Goal: Task Accomplishment & Management: Manage account settings

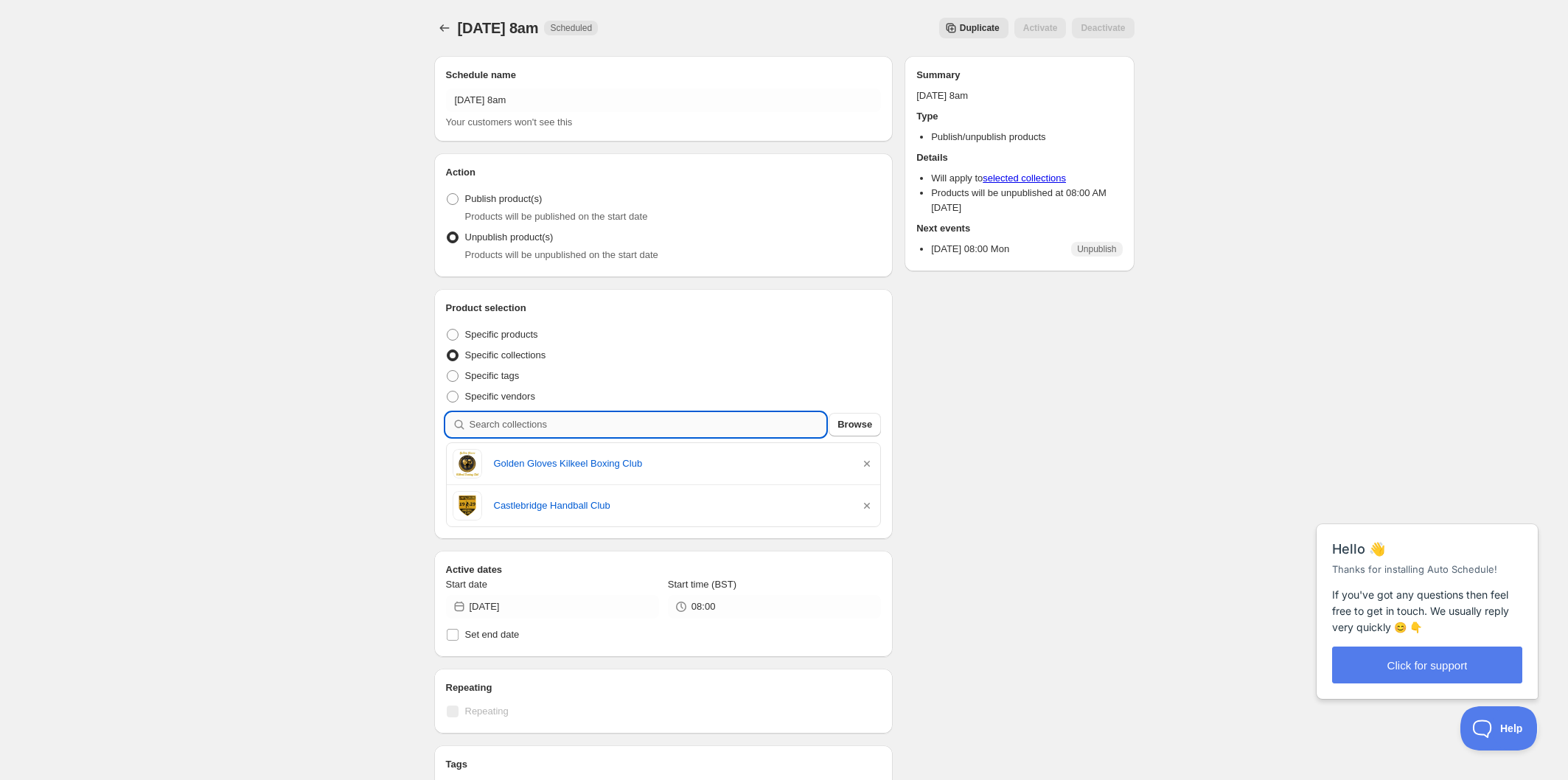
click at [639, 422] on input "search" at bounding box center [648, 424] width 356 height 24
type input "l"
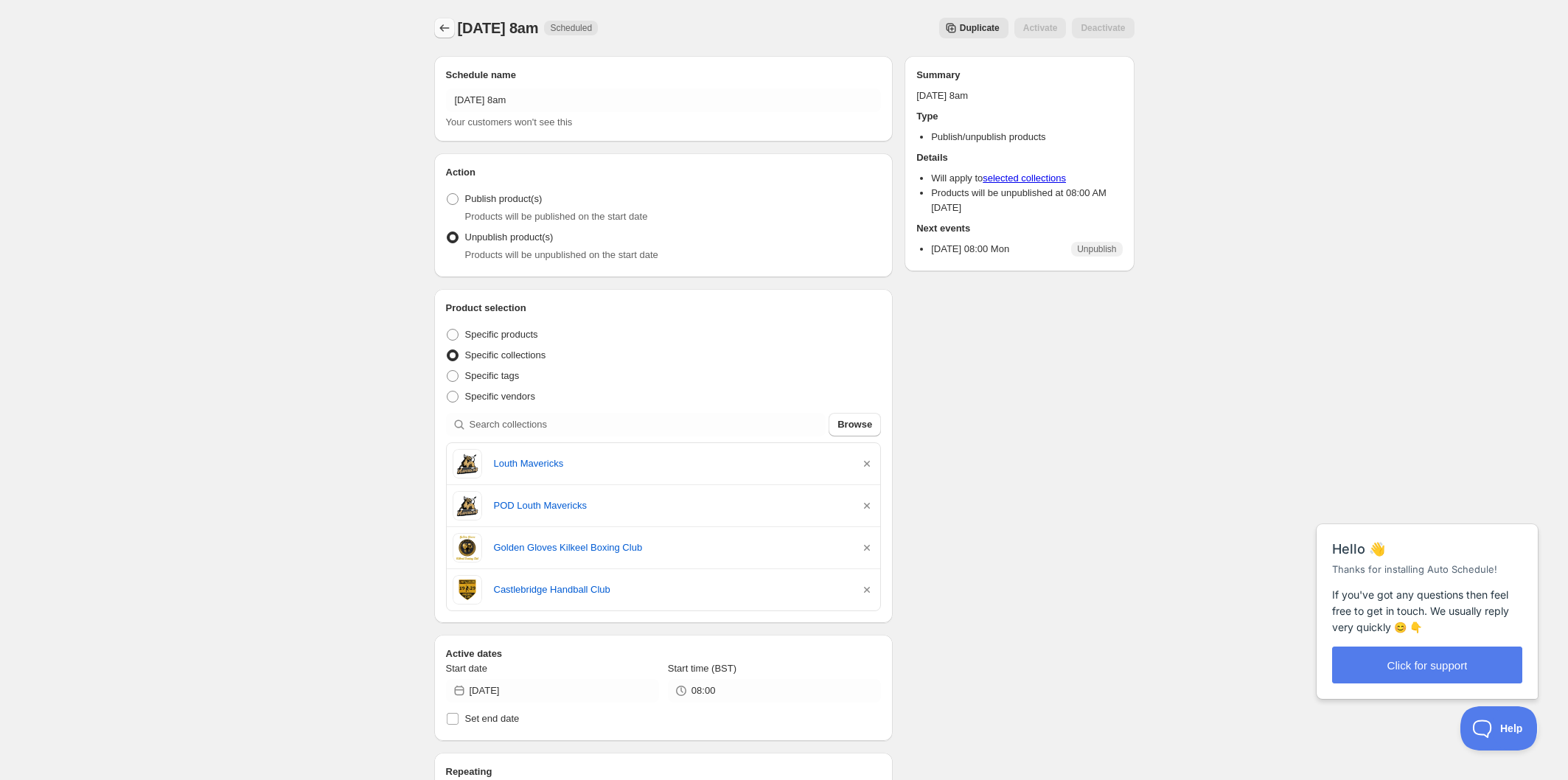
click at [439, 29] on icon "Schedules" at bounding box center [443, 28] width 14 height 14
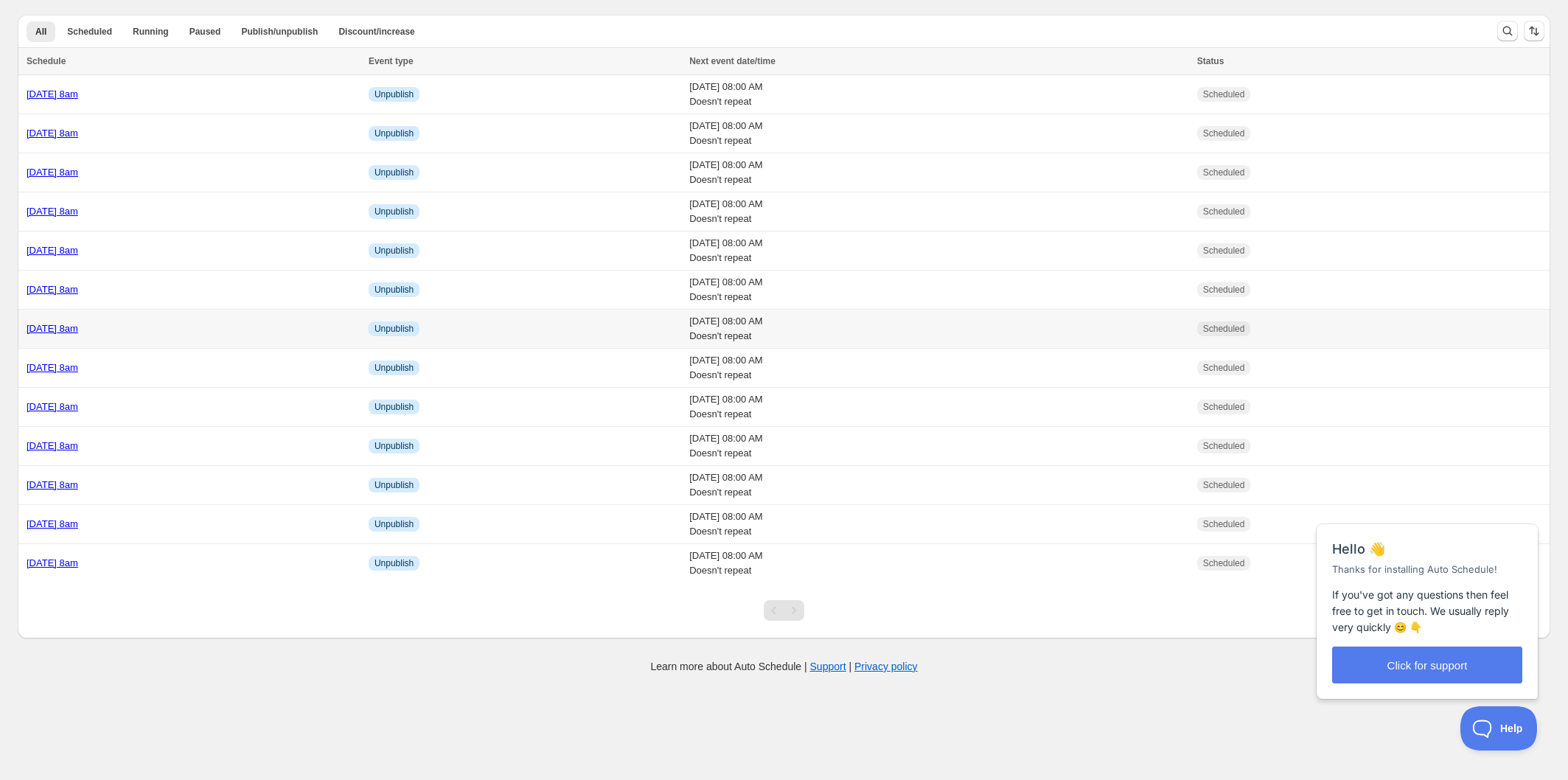
click at [267, 323] on div "[DATE] 8am" at bounding box center [193, 329] width 333 height 14
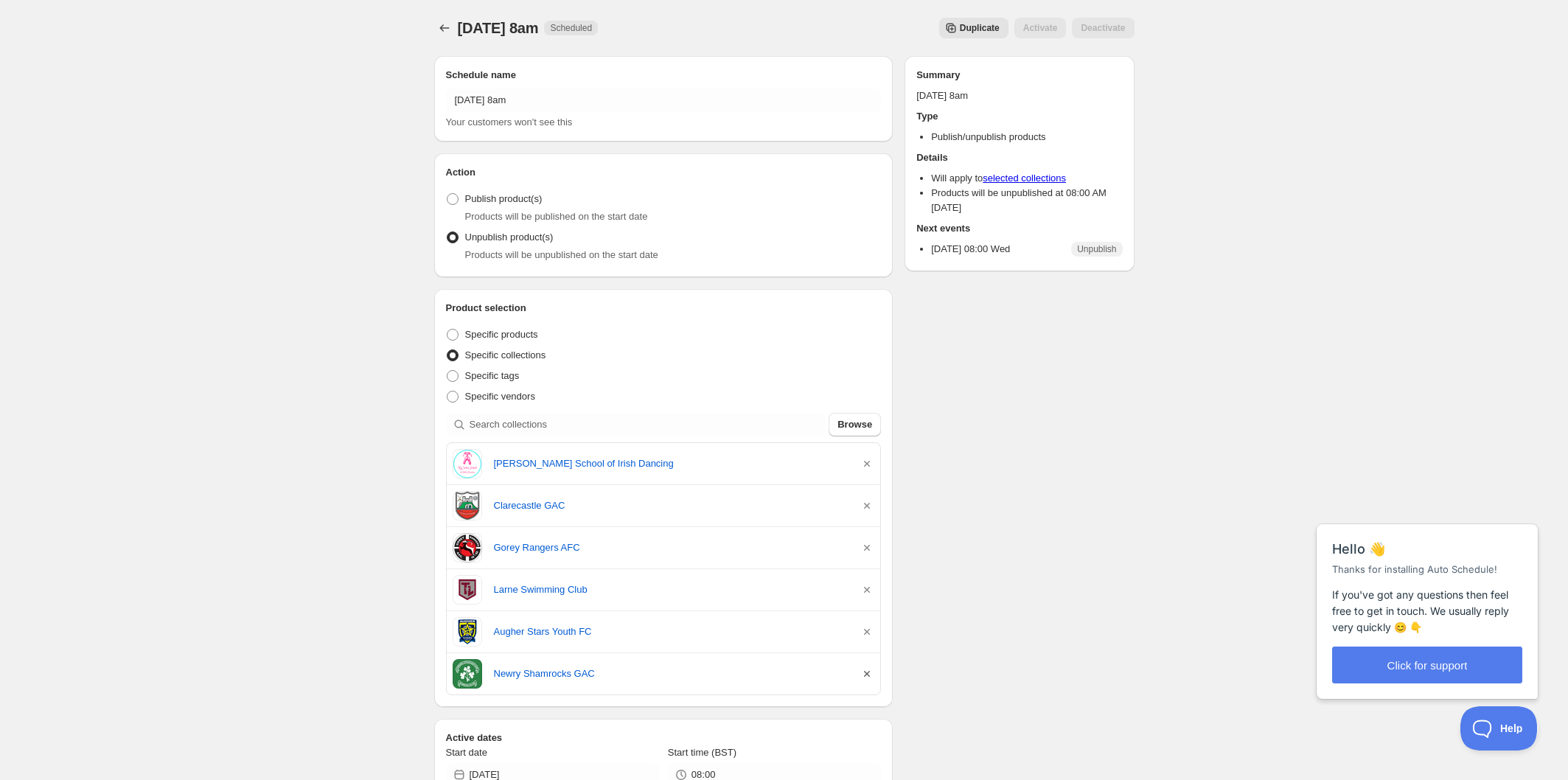
click at [862, 674] on icon "button" at bounding box center [866, 674] width 14 height 14
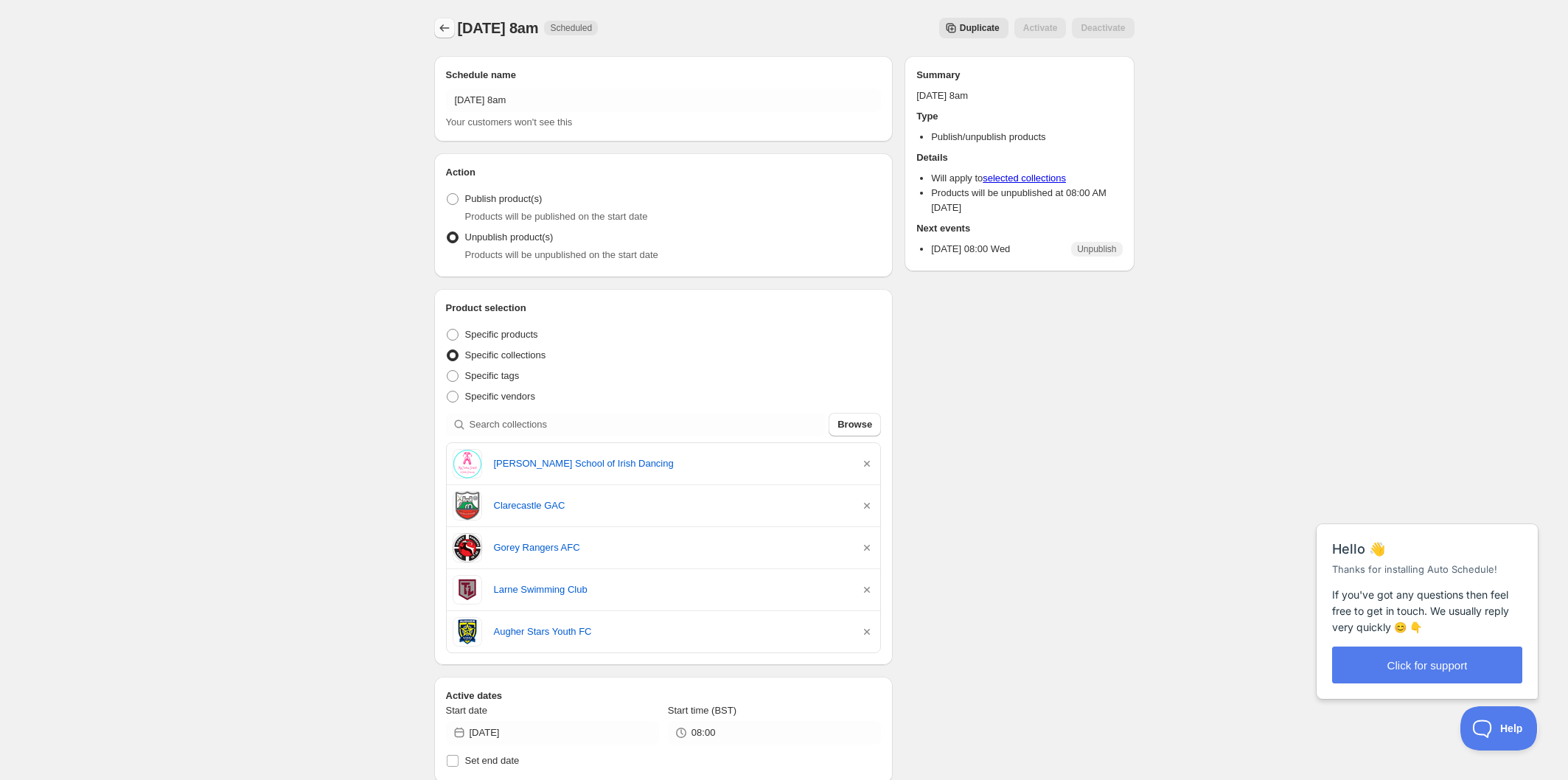
click at [440, 30] on icon "Schedules" at bounding box center [443, 28] width 14 height 14
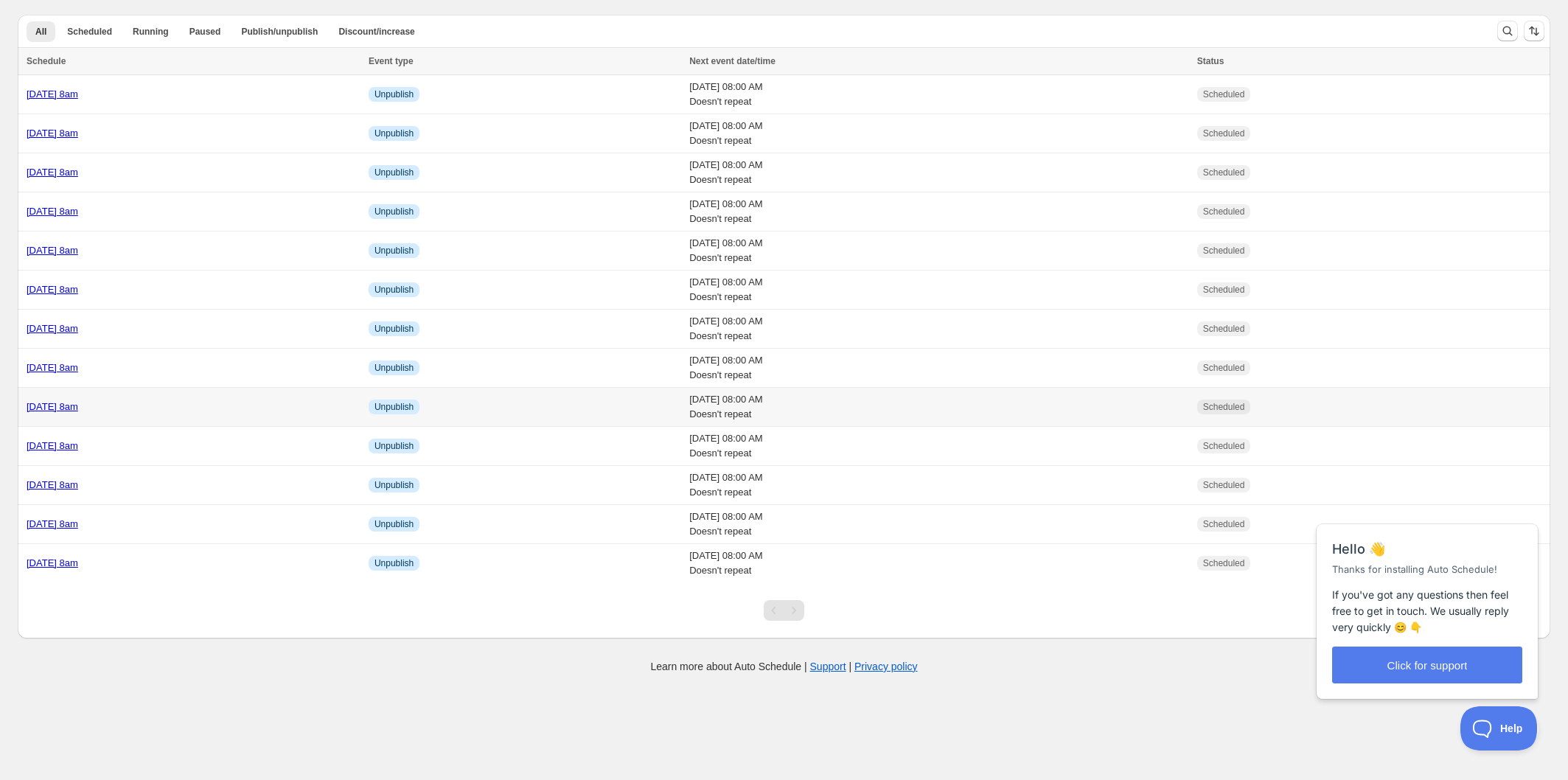
click at [250, 411] on div "[DATE] 8am" at bounding box center [193, 406] width 333 height 14
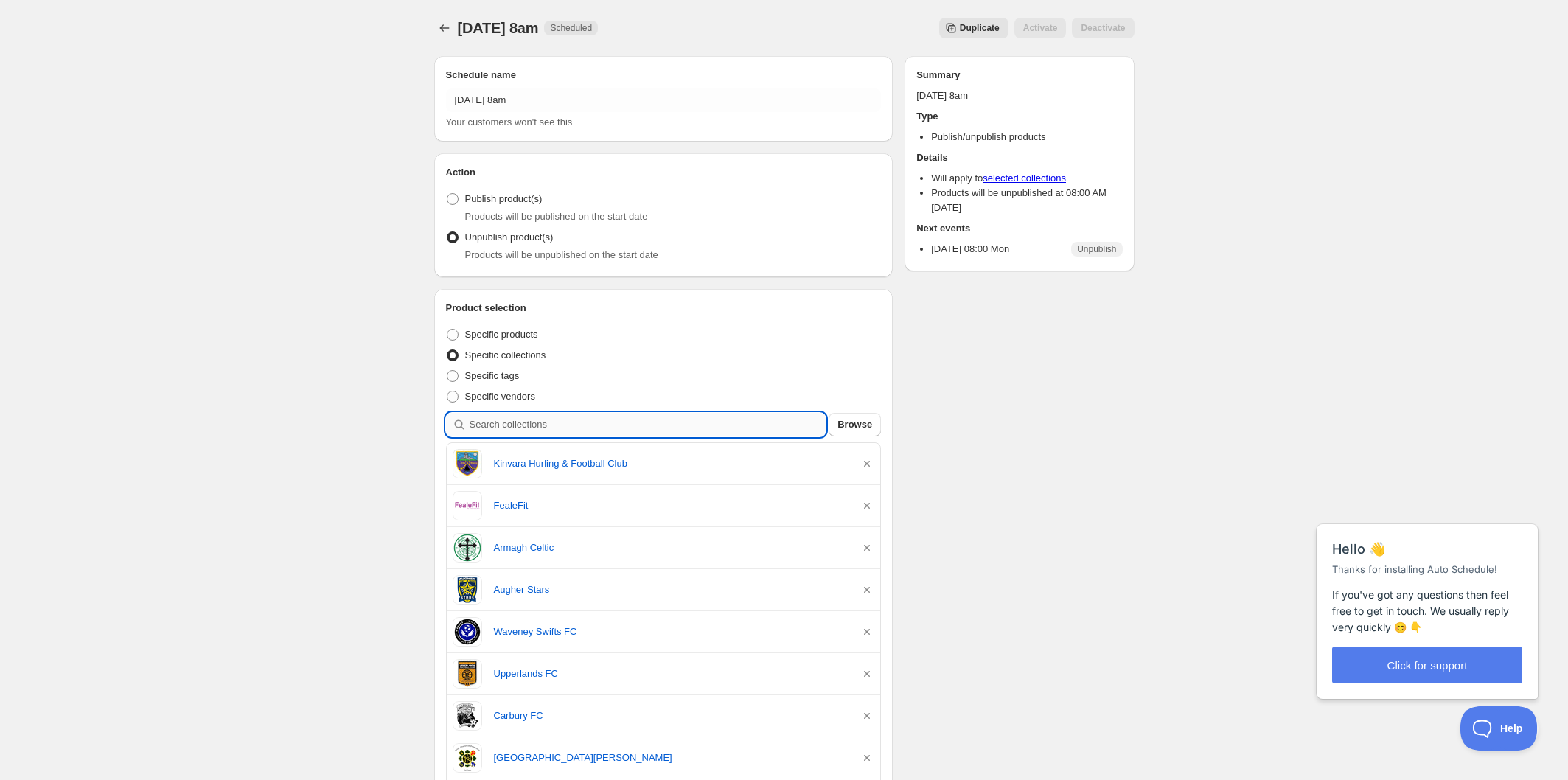
click at [580, 427] on input "search" at bounding box center [648, 424] width 356 height 24
type input "n"
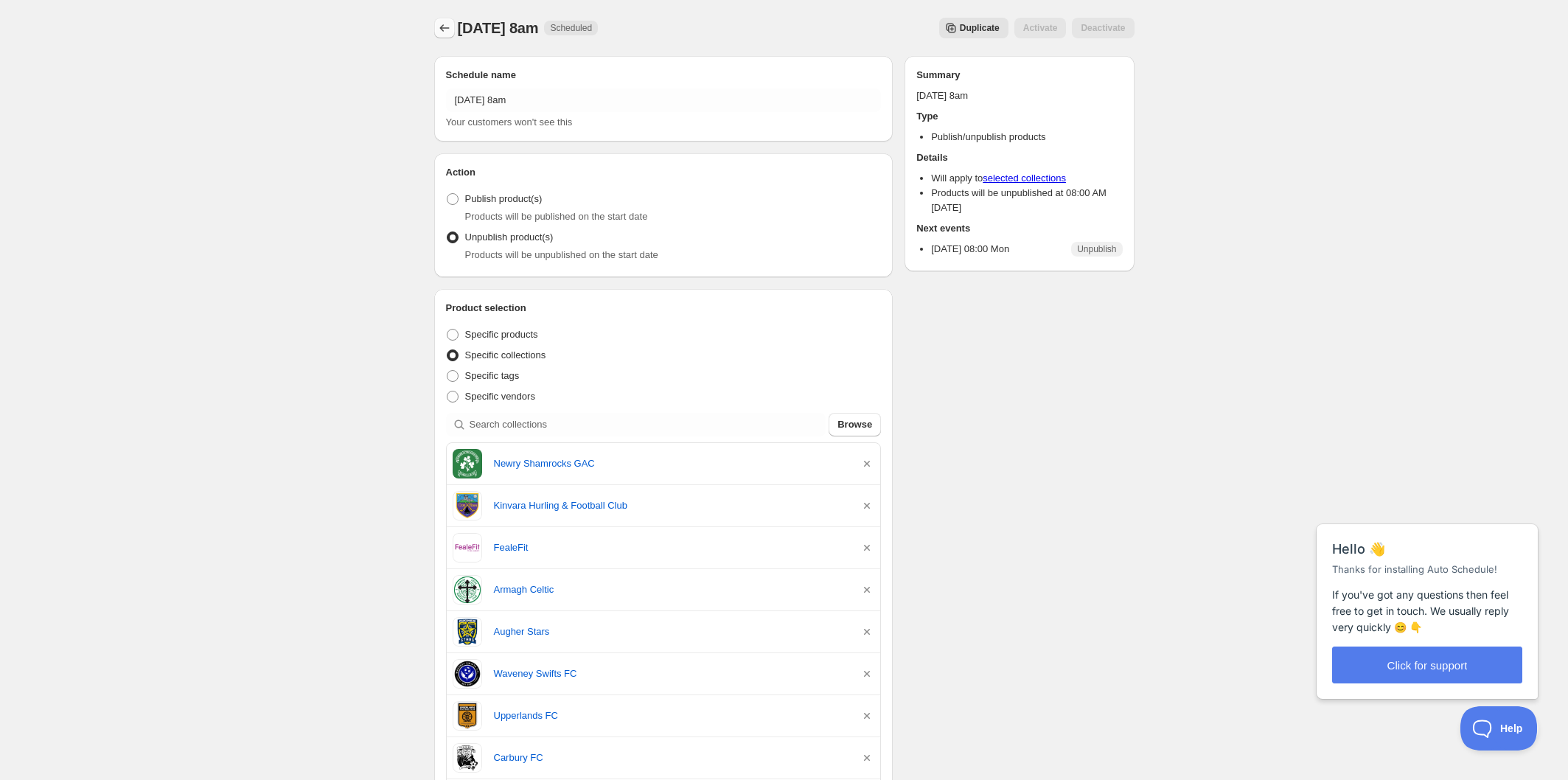
click at [440, 27] on icon "Schedules" at bounding box center [443, 28] width 14 height 14
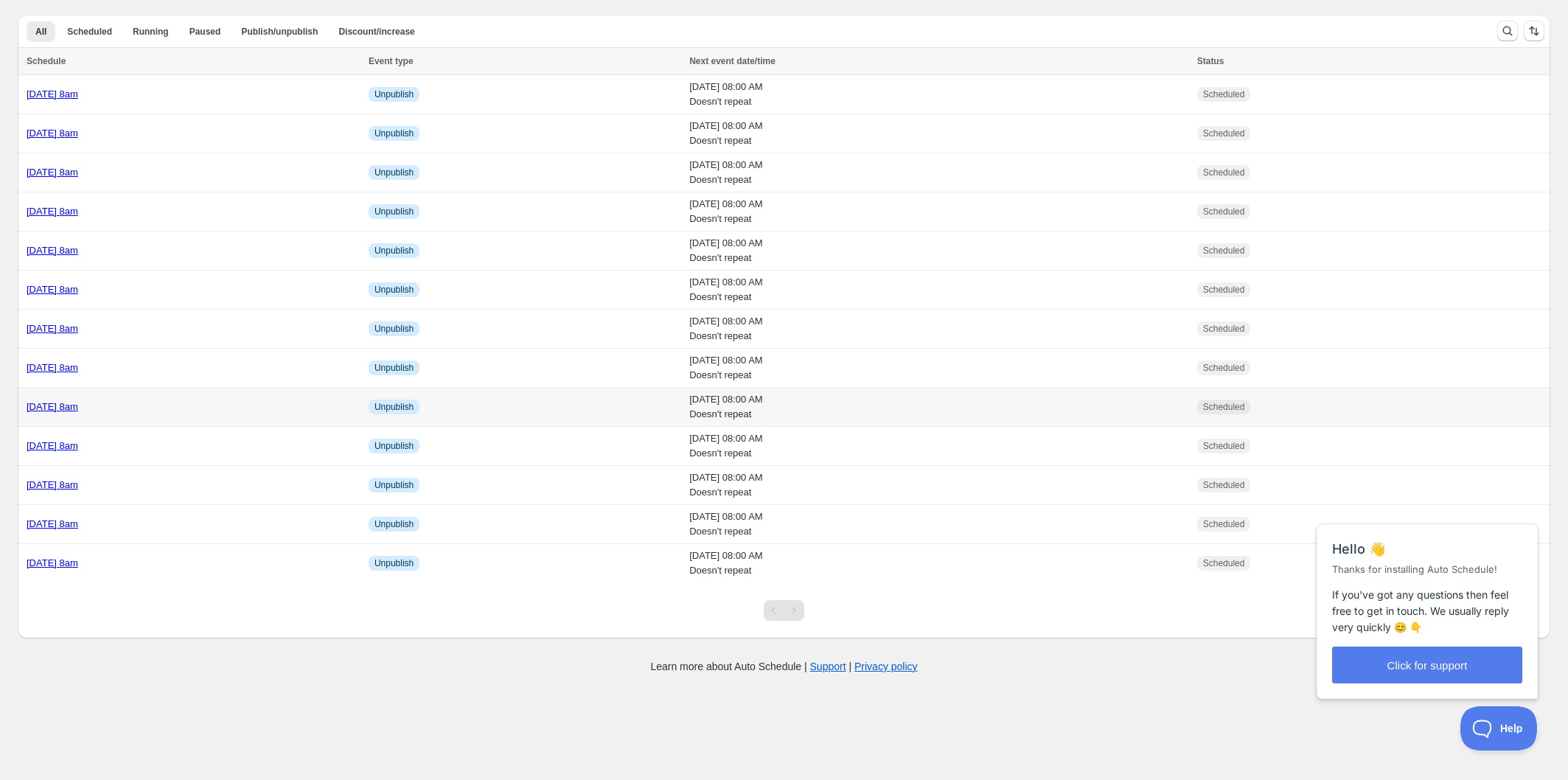
click at [285, 399] on td "[DATE] 8am" at bounding box center [191, 407] width 347 height 39
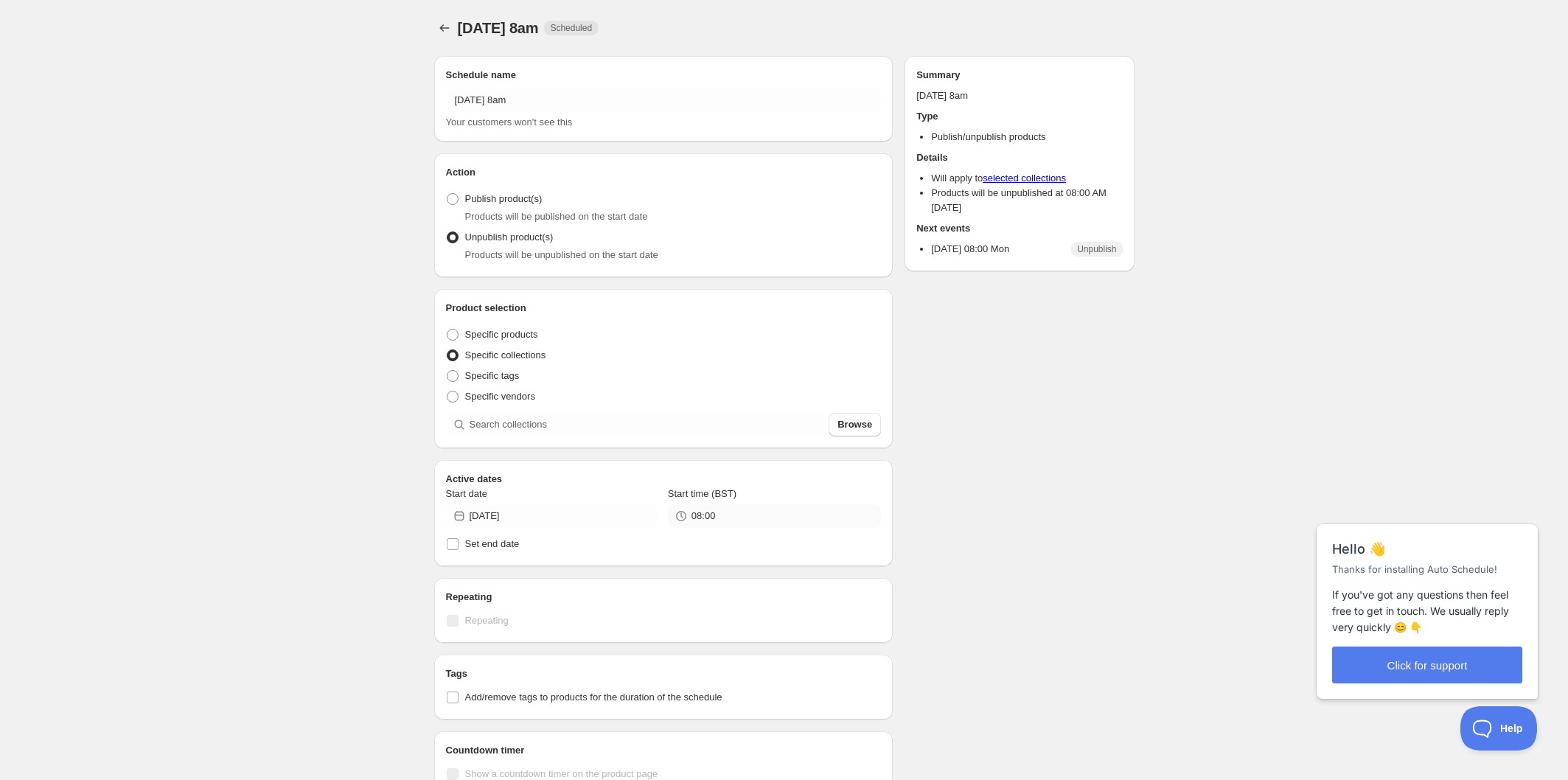
radio input "true"
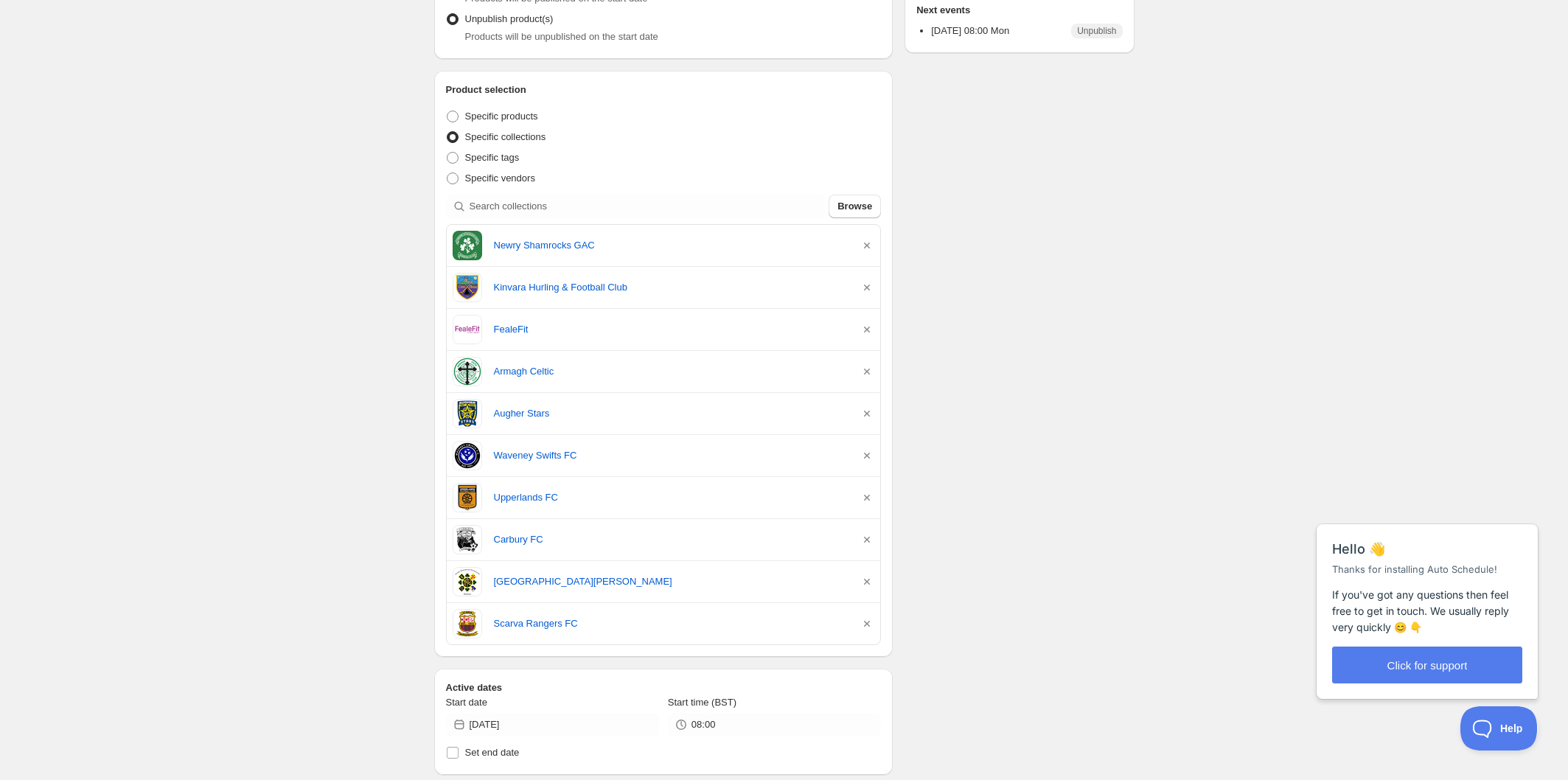
scroll to position [219, 0]
click at [870, 411] on icon "button" at bounding box center [866, 412] width 14 height 14
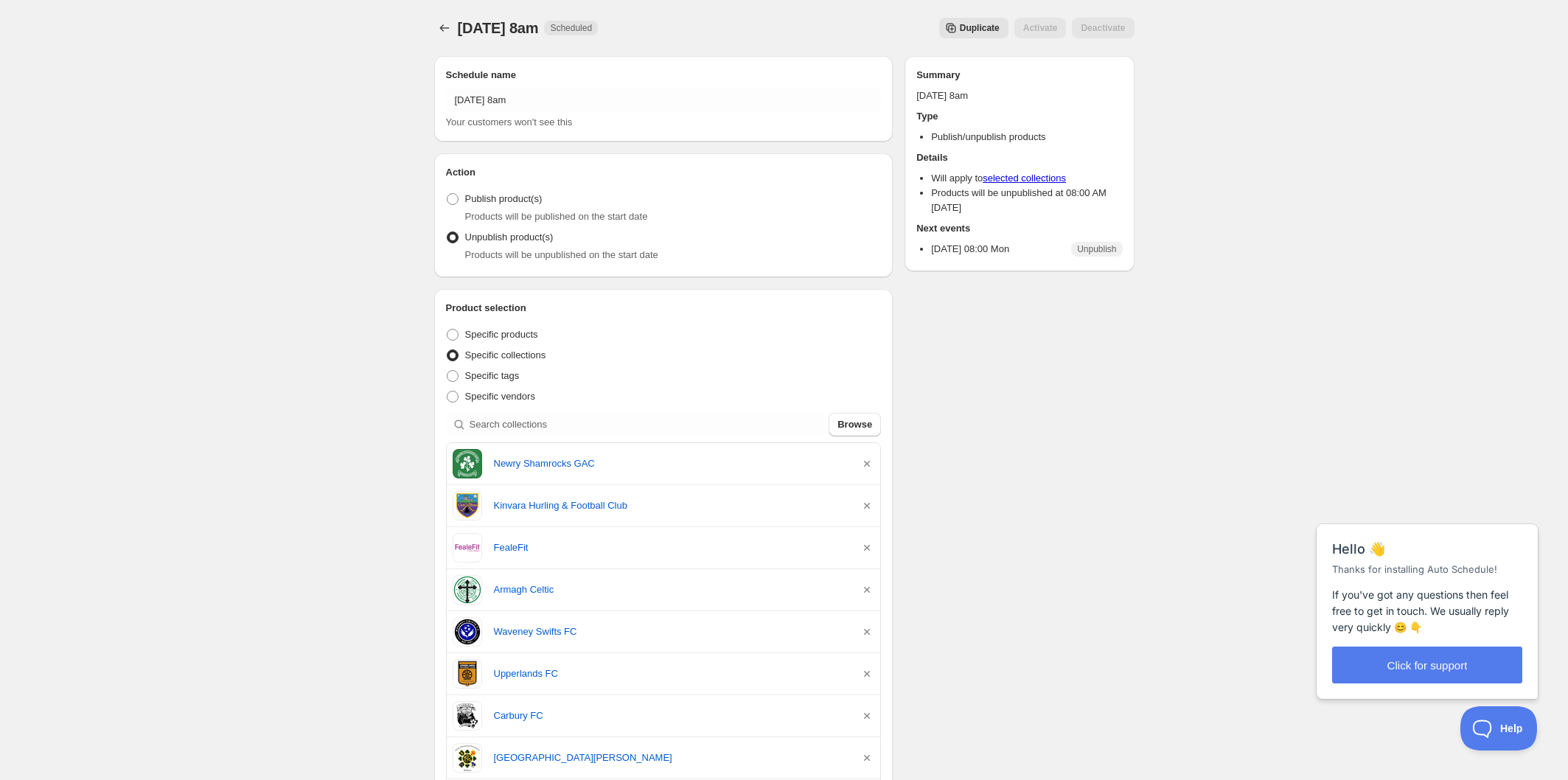
scroll to position [0, 0]
click at [451, 27] on icon "Schedules" at bounding box center [443, 28] width 14 height 14
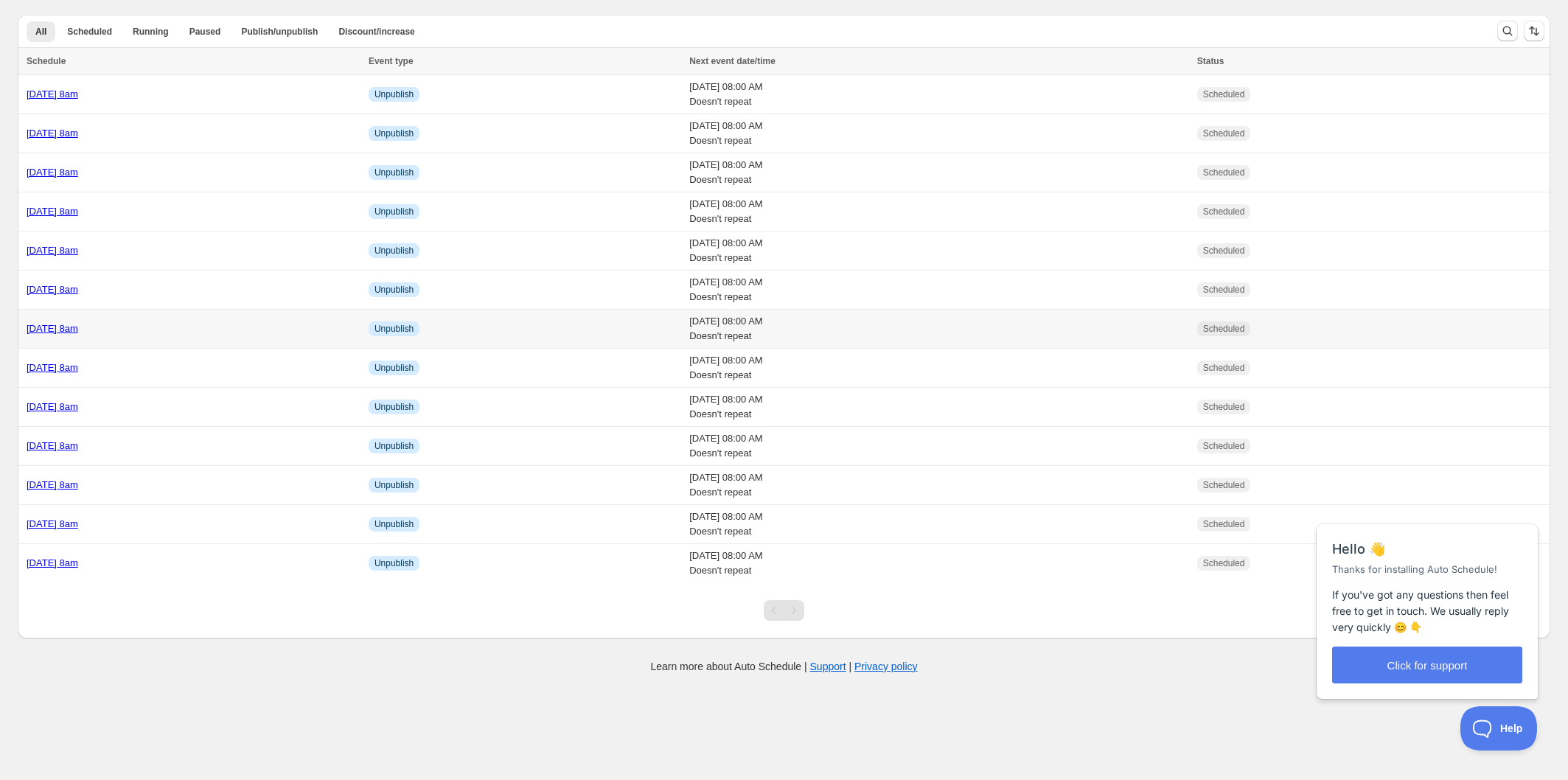
click at [277, 336] on td "[DATE] 8am" at bounding box center [191, 329] width 347 height 39
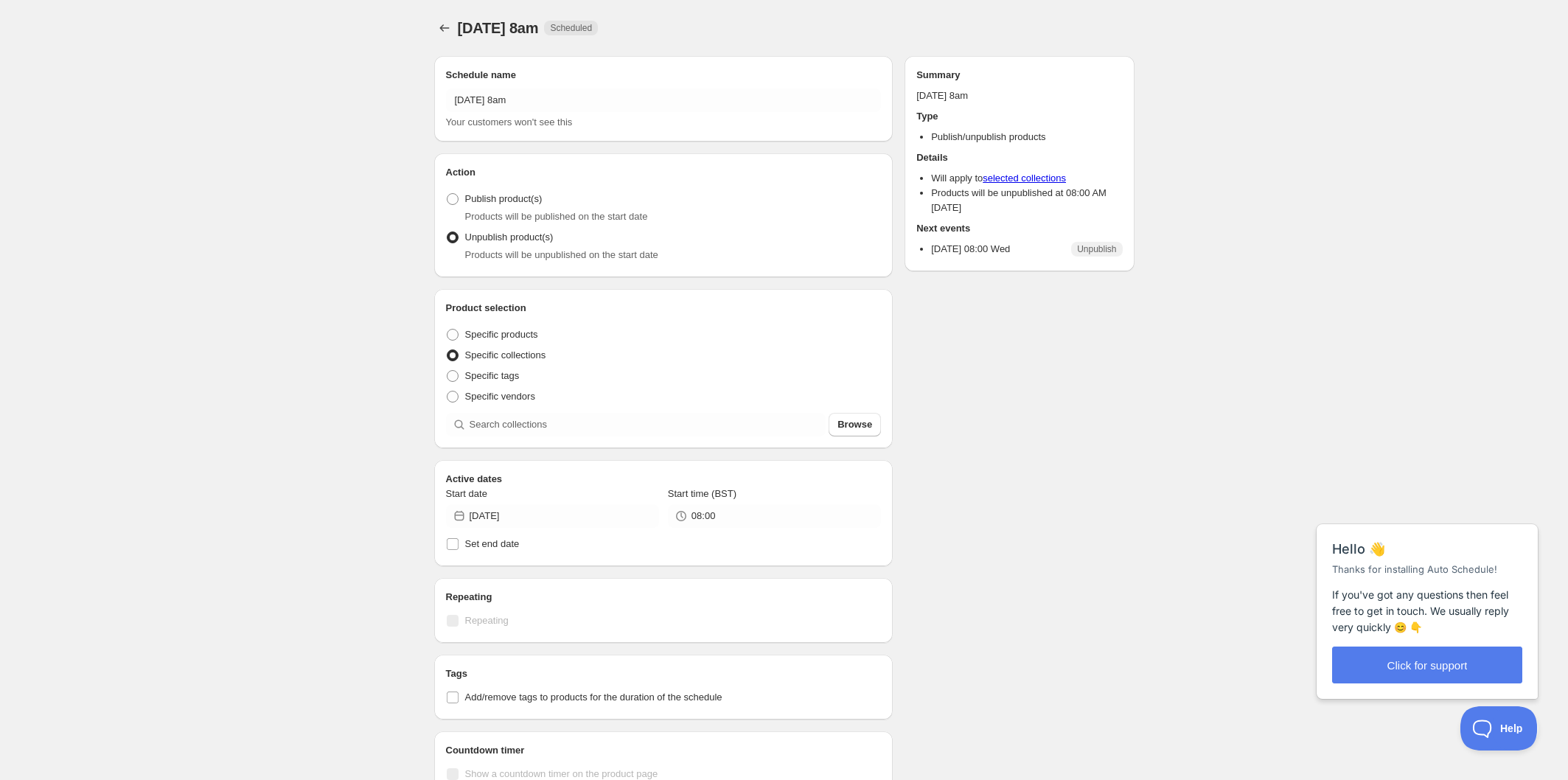
radio input "true"
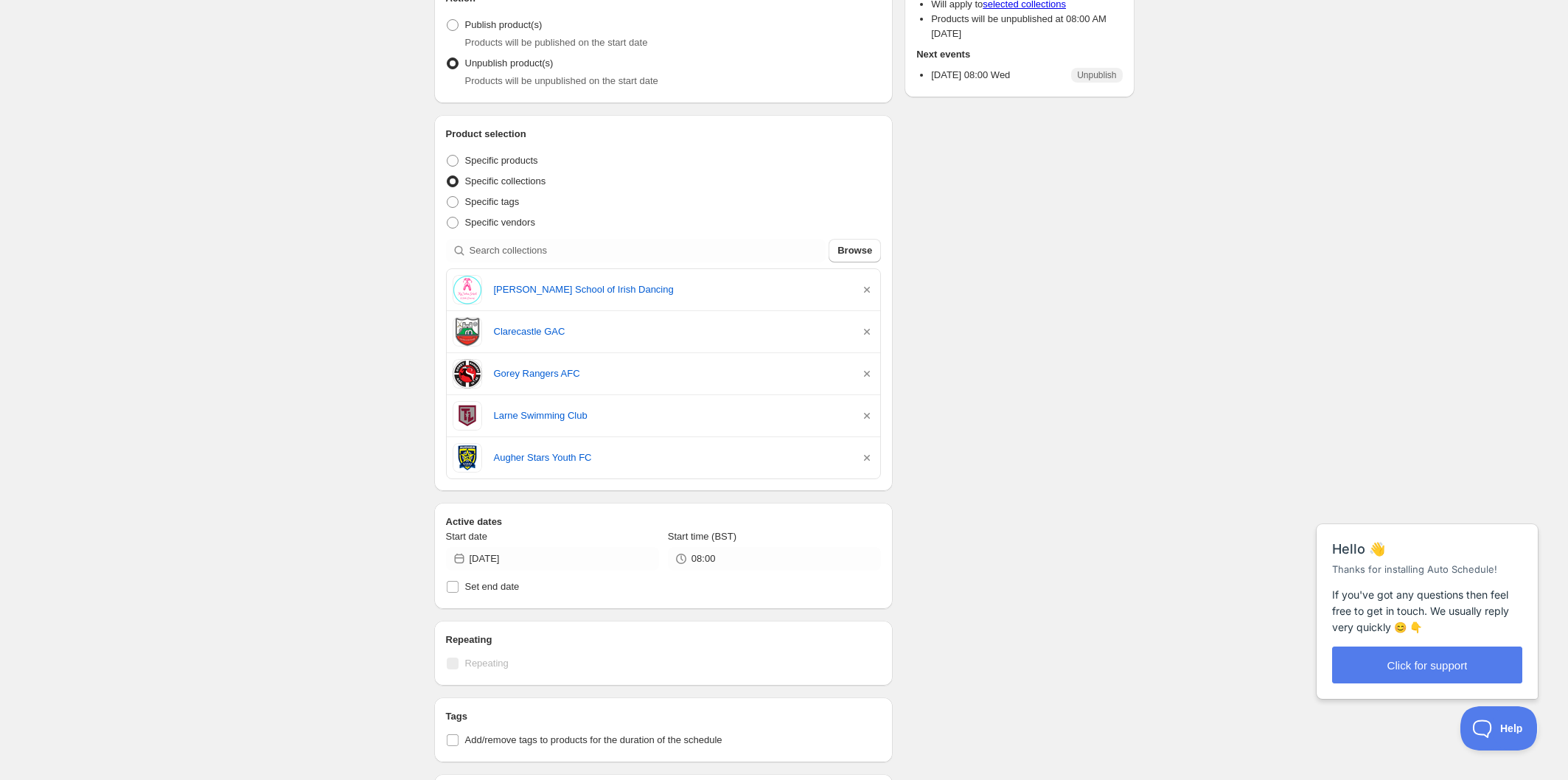
scroll to position [168, 0]
